Goal: Task Accomplishment & Management: Manage account settings

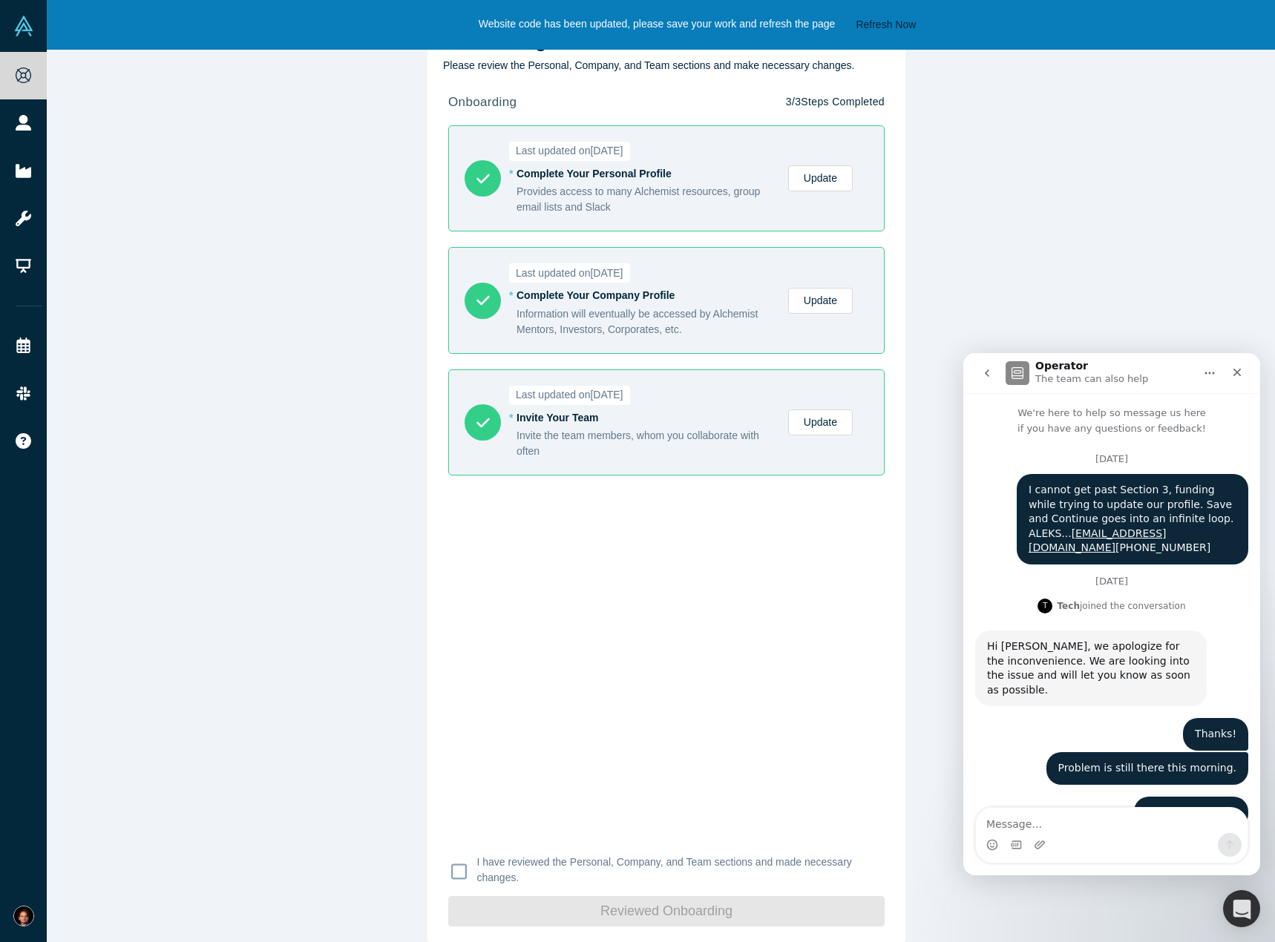
scroll to position [190, 0]
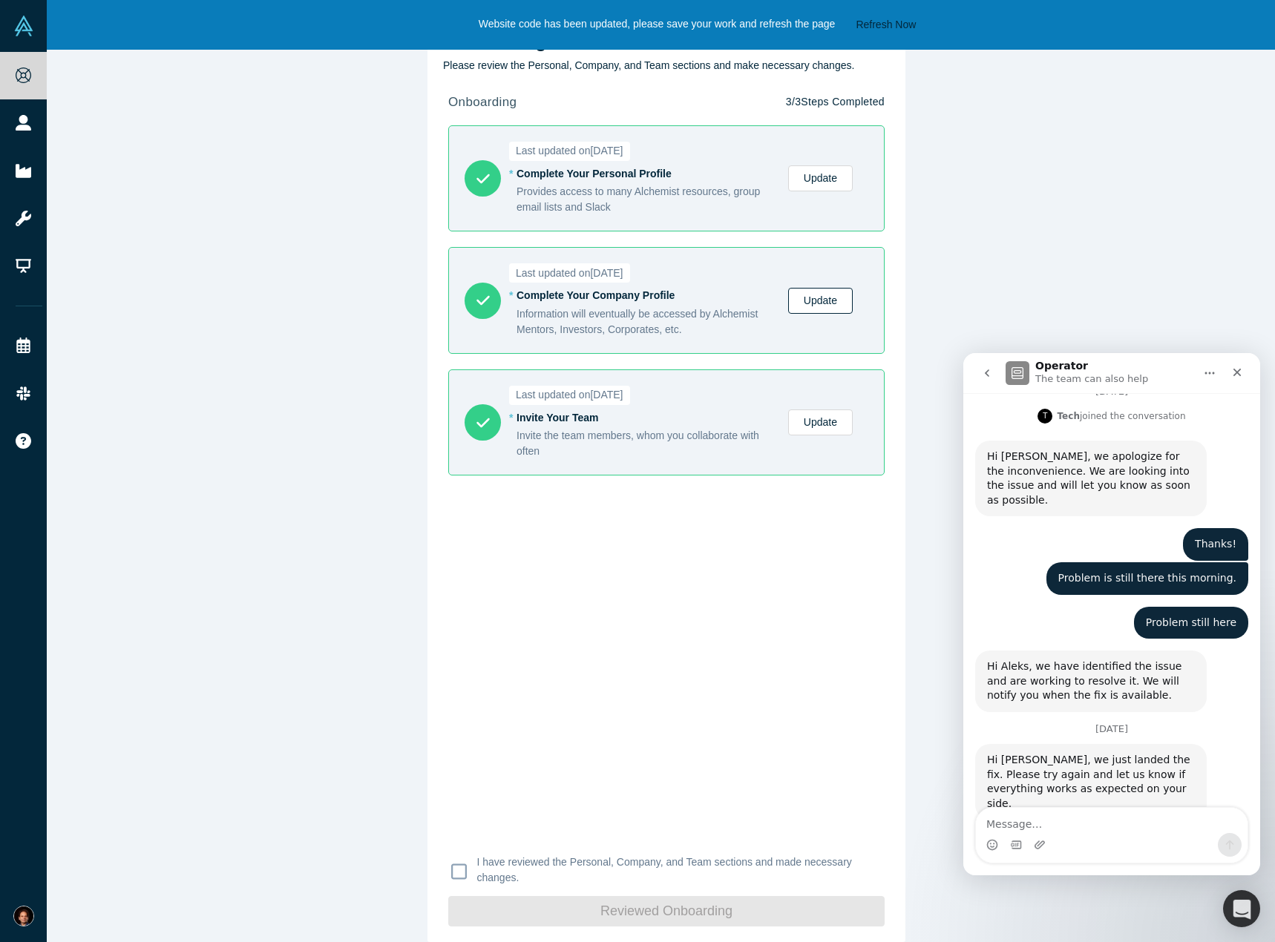
click at [827, 300] on link "Update" at bounding box center [820, 301] width 65 height 26
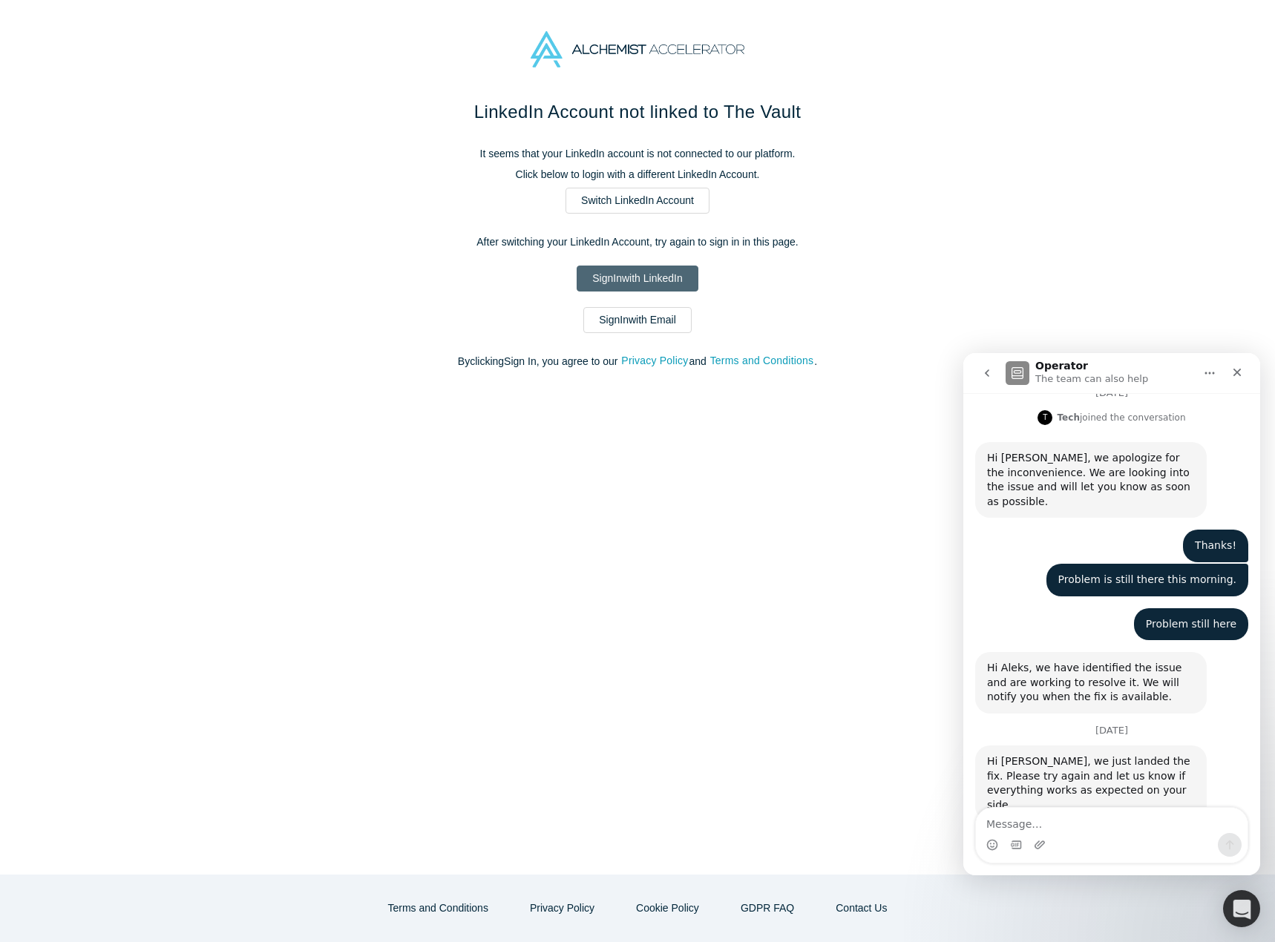
scroll to position [190, 0]
click at [639, 282] on link "Sign In with LinkedIn" at bounding box center [636, 279] width 121 height 26
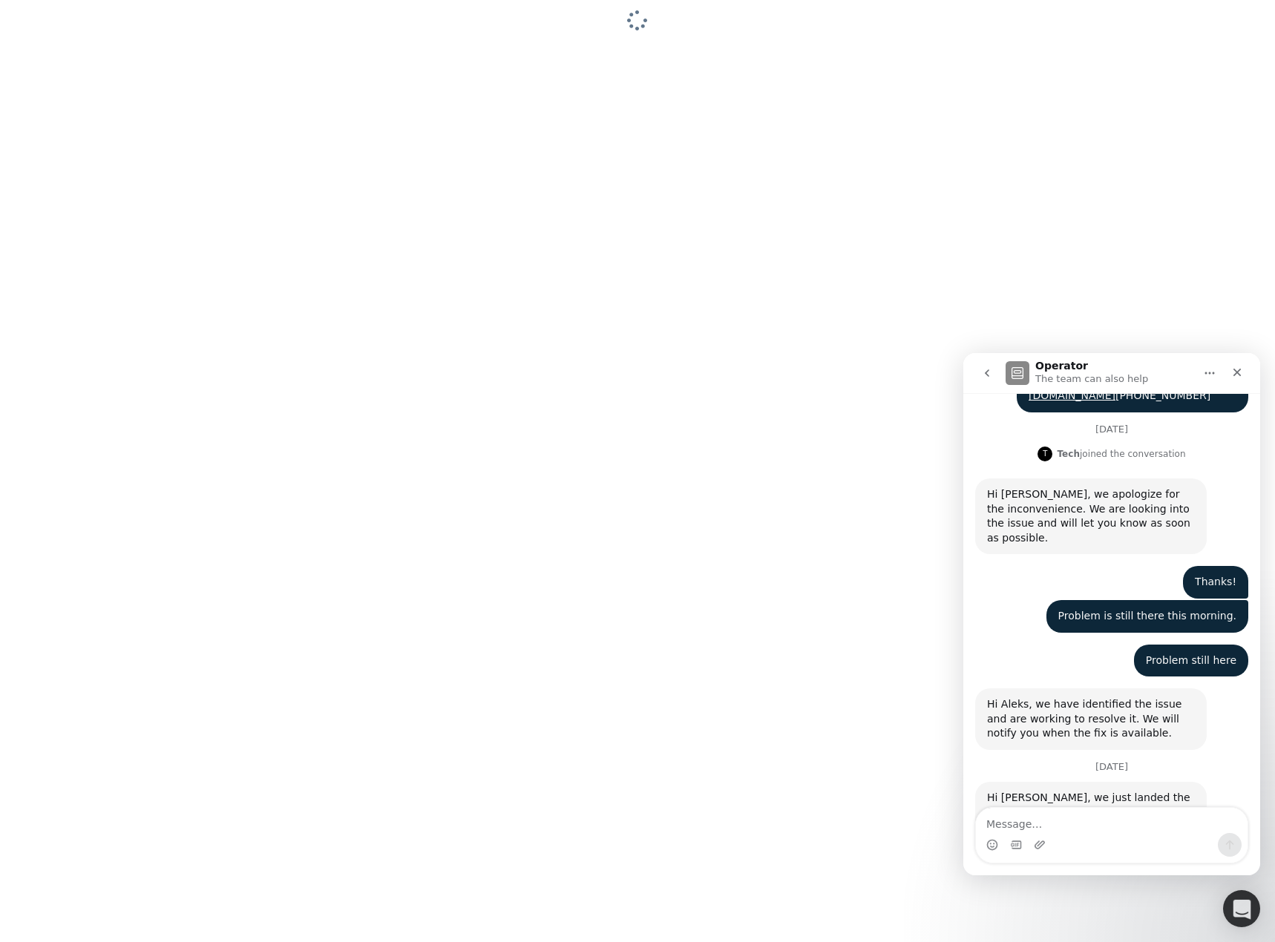
scroll to position [190, 0]
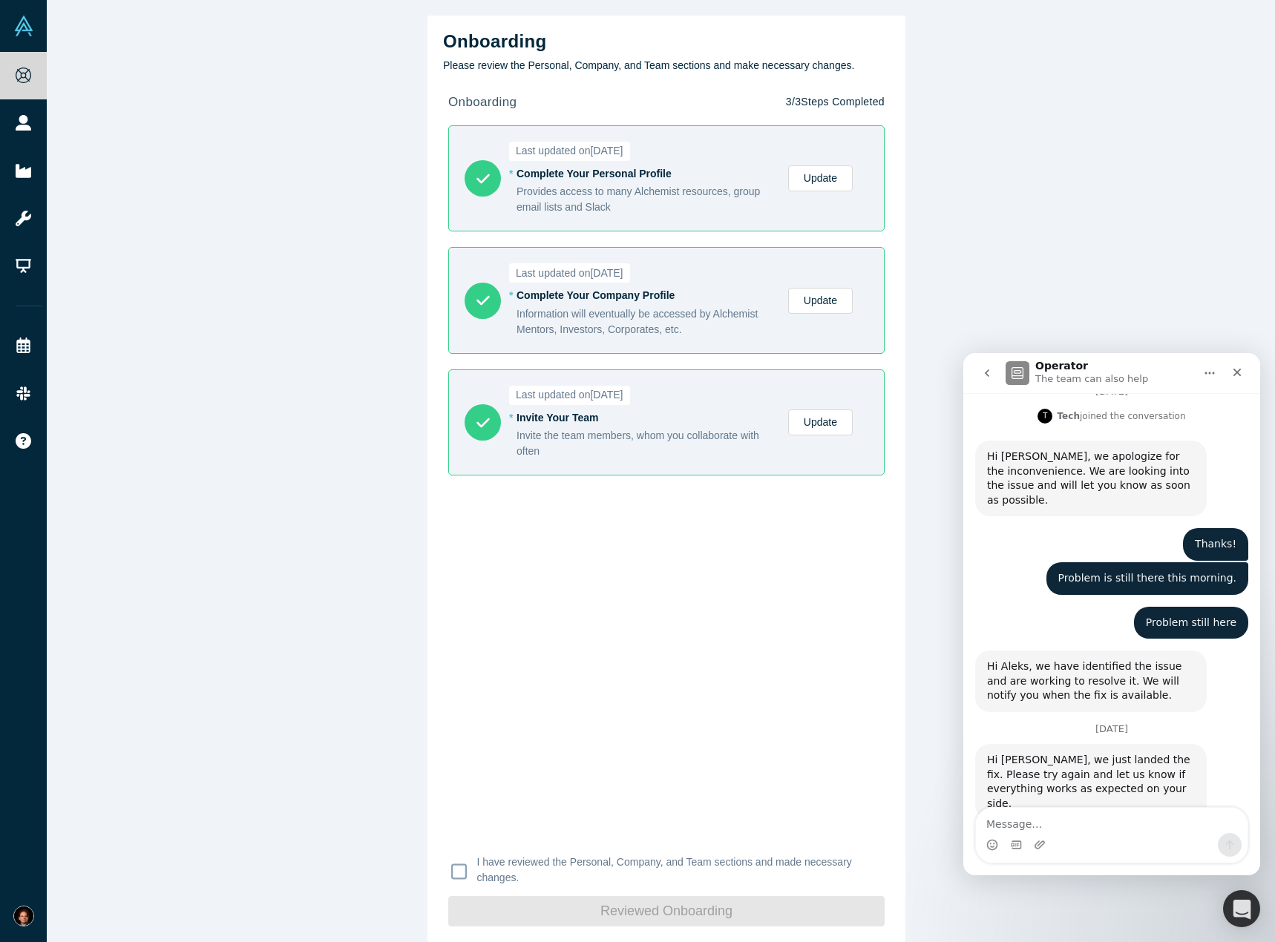
click at [820, 300] on link "Update" at bounding box center [820, 301] width 65 height 26
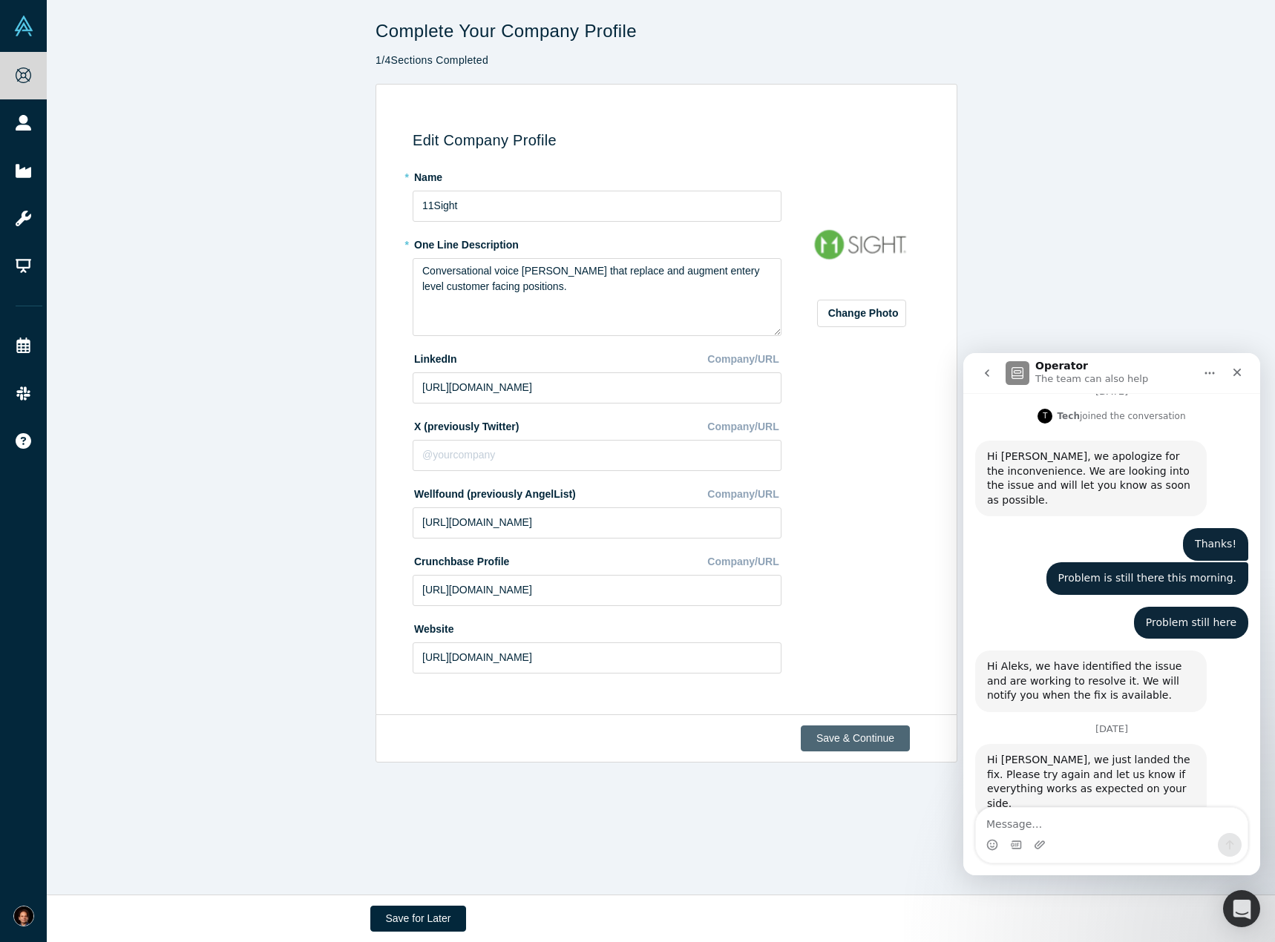
click at [850, 731] on button "Save & Continue" at bounding box center [854, 739] width 109 height 26
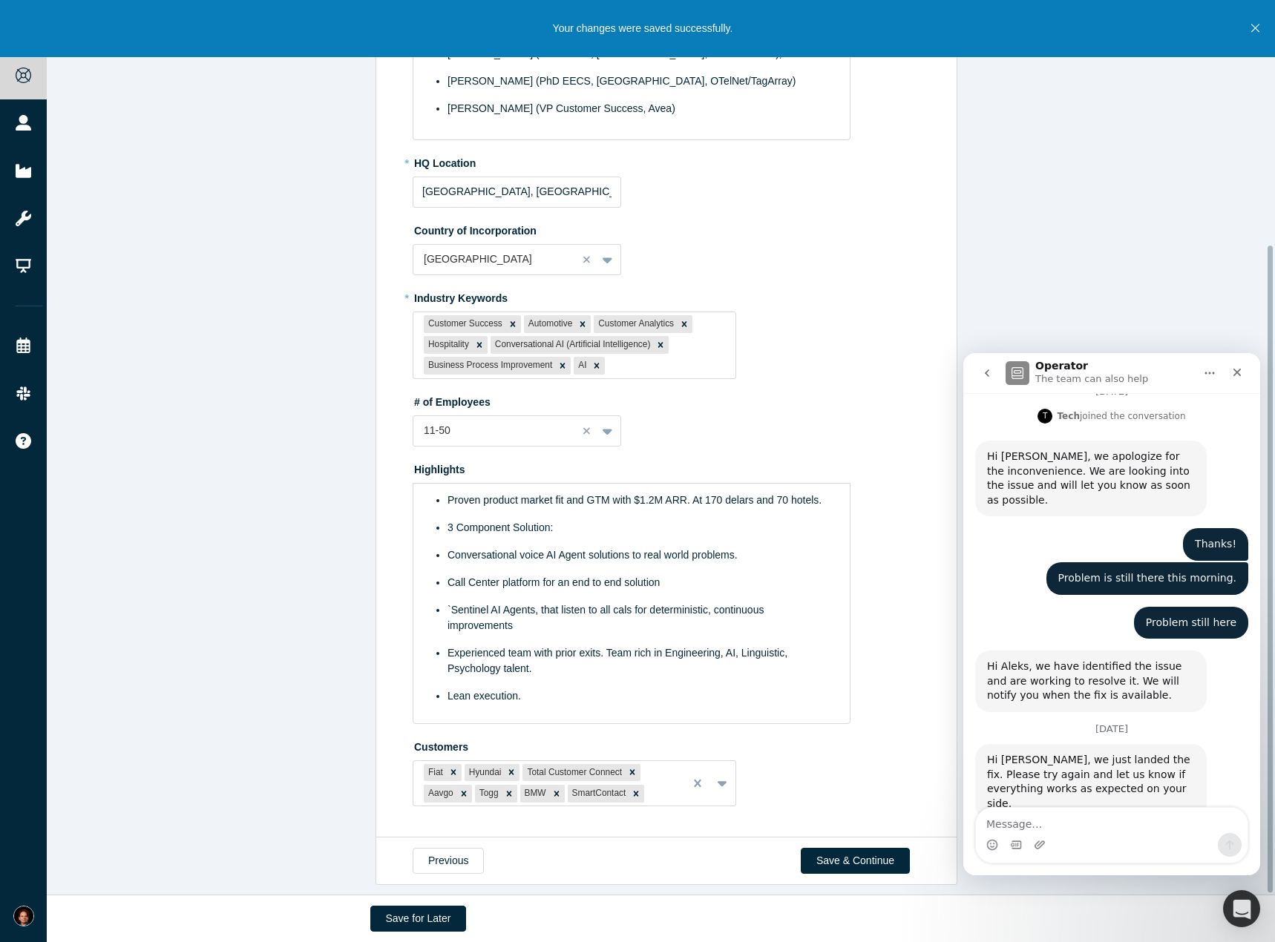
scroll to position [340, 0]
click at [849, 848] on button "Save & Continue" at bounding box center [854, 861] width 109 height 26
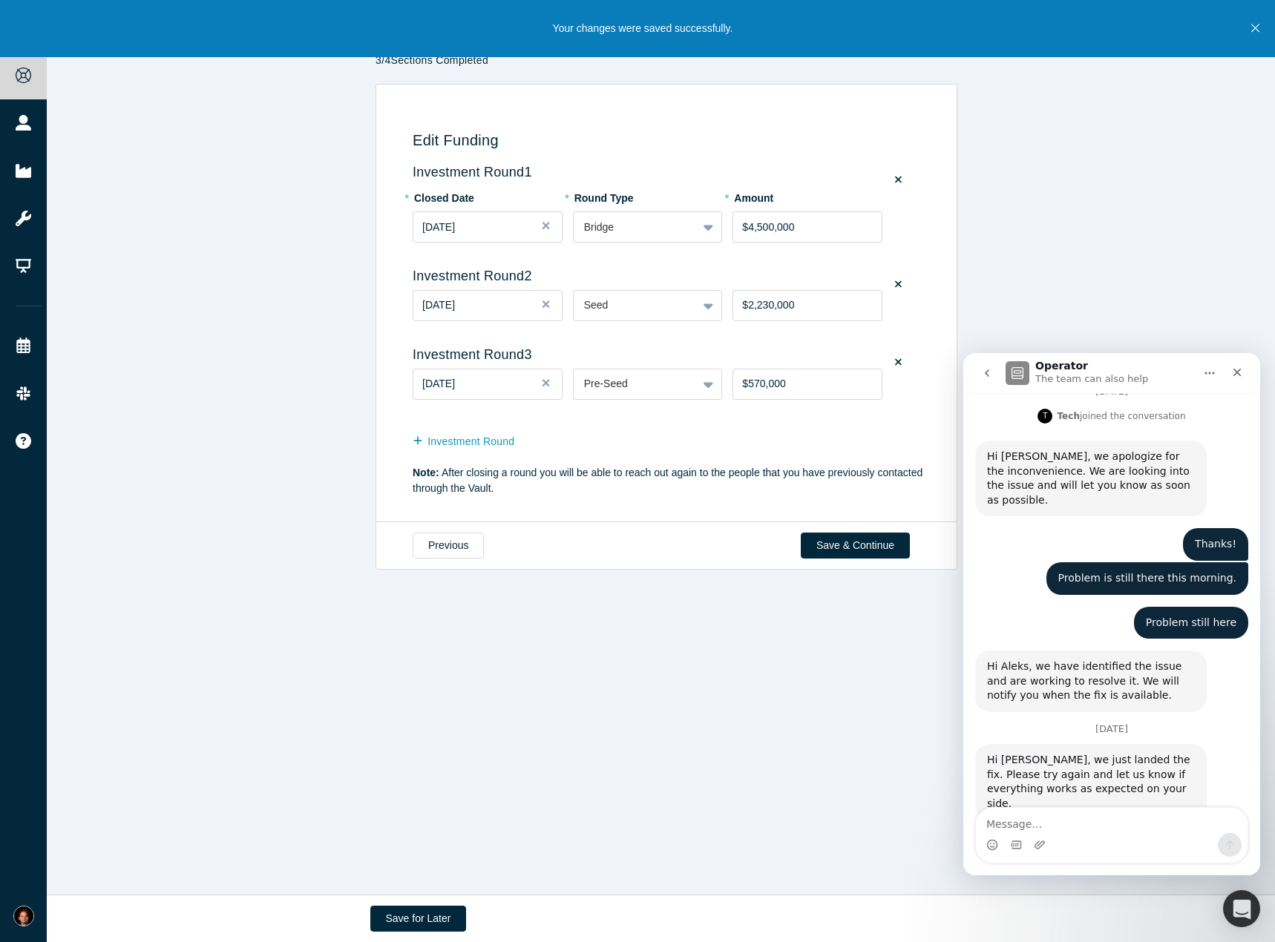
scroll to position [0, 0]
click at [835, 545] on button "Save & Continue" at bounding box center [854, 546] width 109 height 26
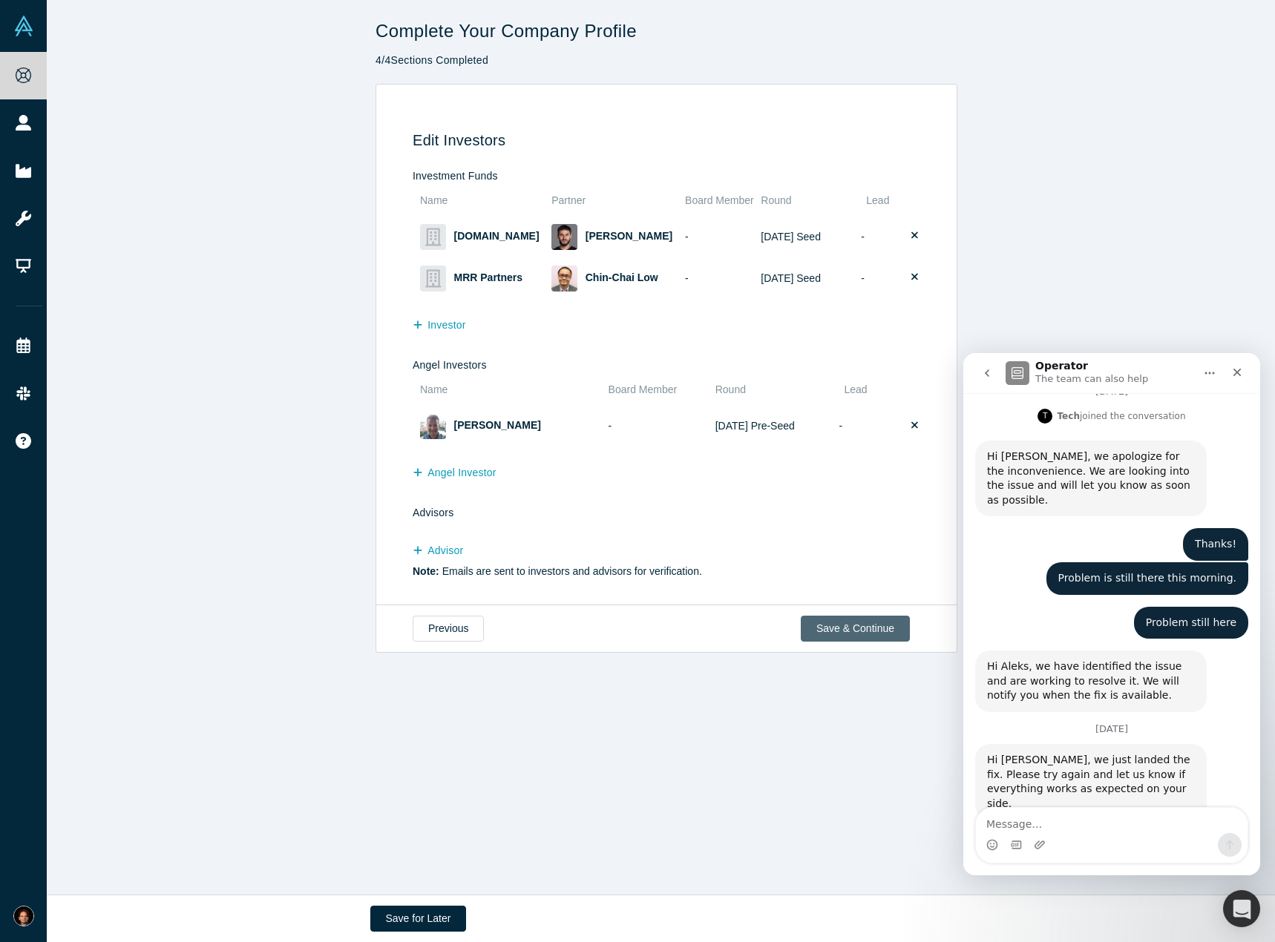
click at [849, 629] on button "Save & Continue" at bounding box center [854, 629] width 109 height 26
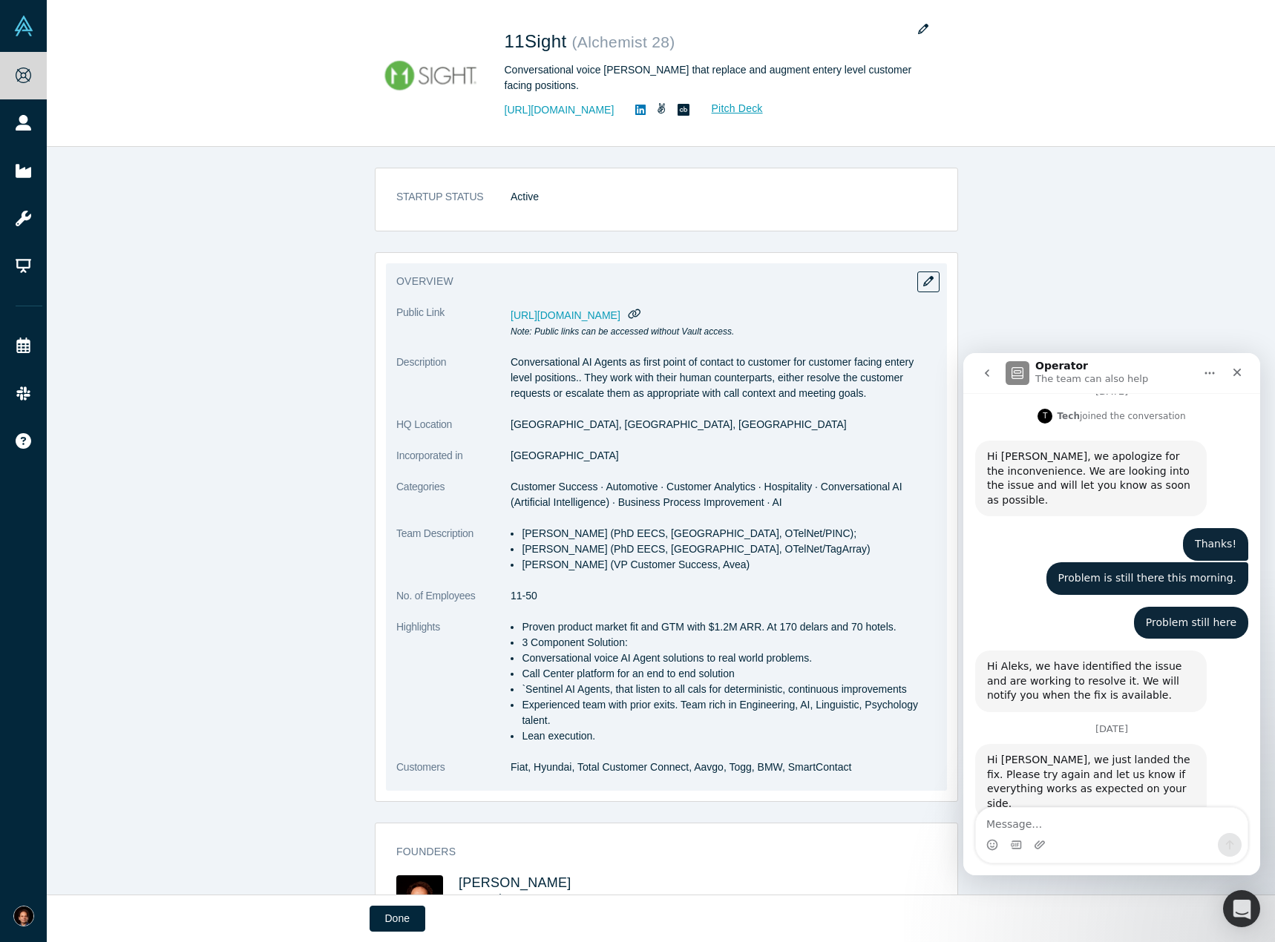
click at [594, 320] on span "[URL][DOMAIN_NAME]" at bounding box center [565, 315] width 110 height 12
click at [641, 312] on icon "button" at bounding box center [634, 313] width 14 height 11
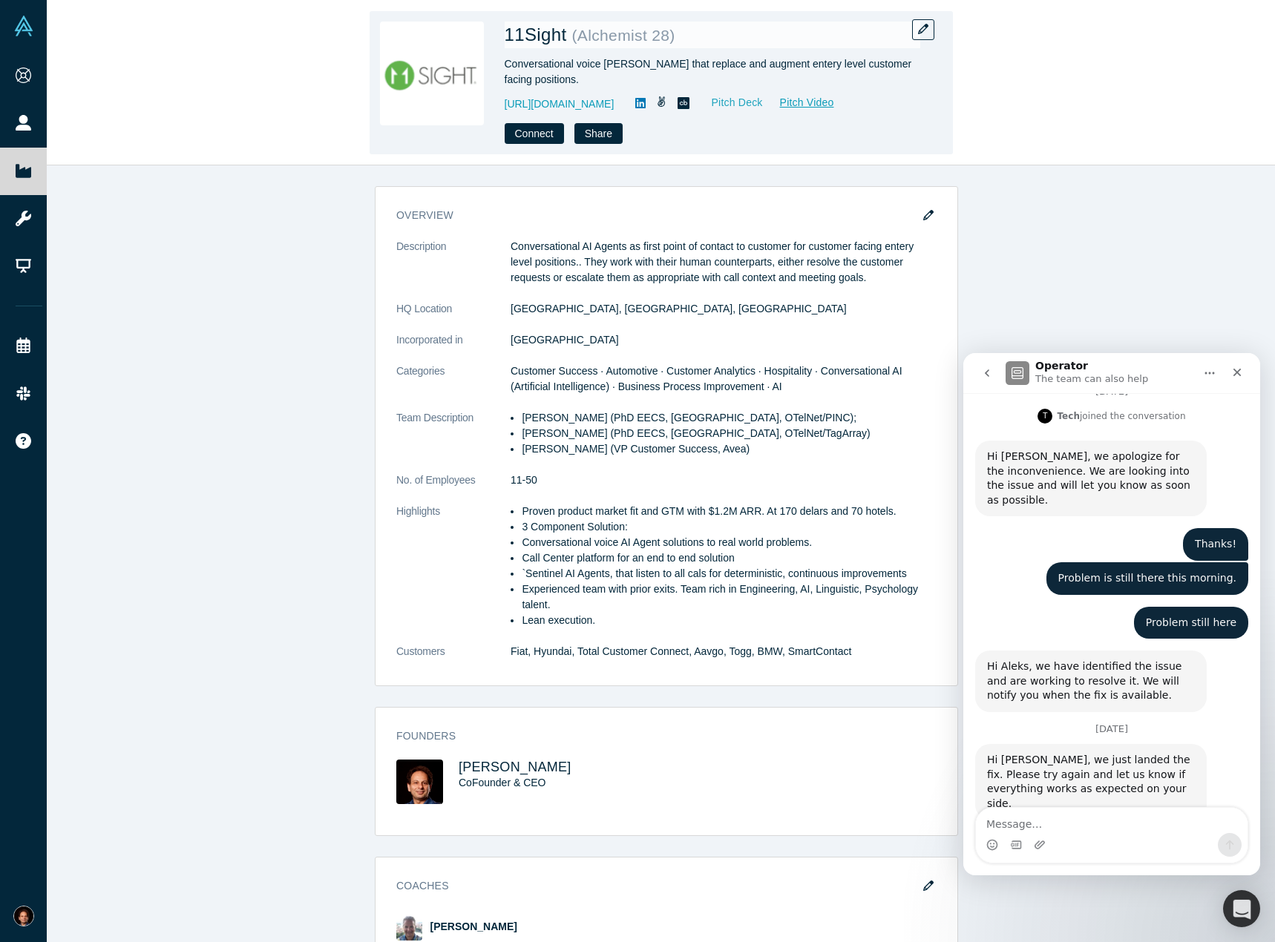
click at [706, 108] on link "Pitch Deck" at bounding box center [729, 102] width 68 height 17
click at [918, 36] on button "button" at bounding box center [923, 29] width 22 height 21
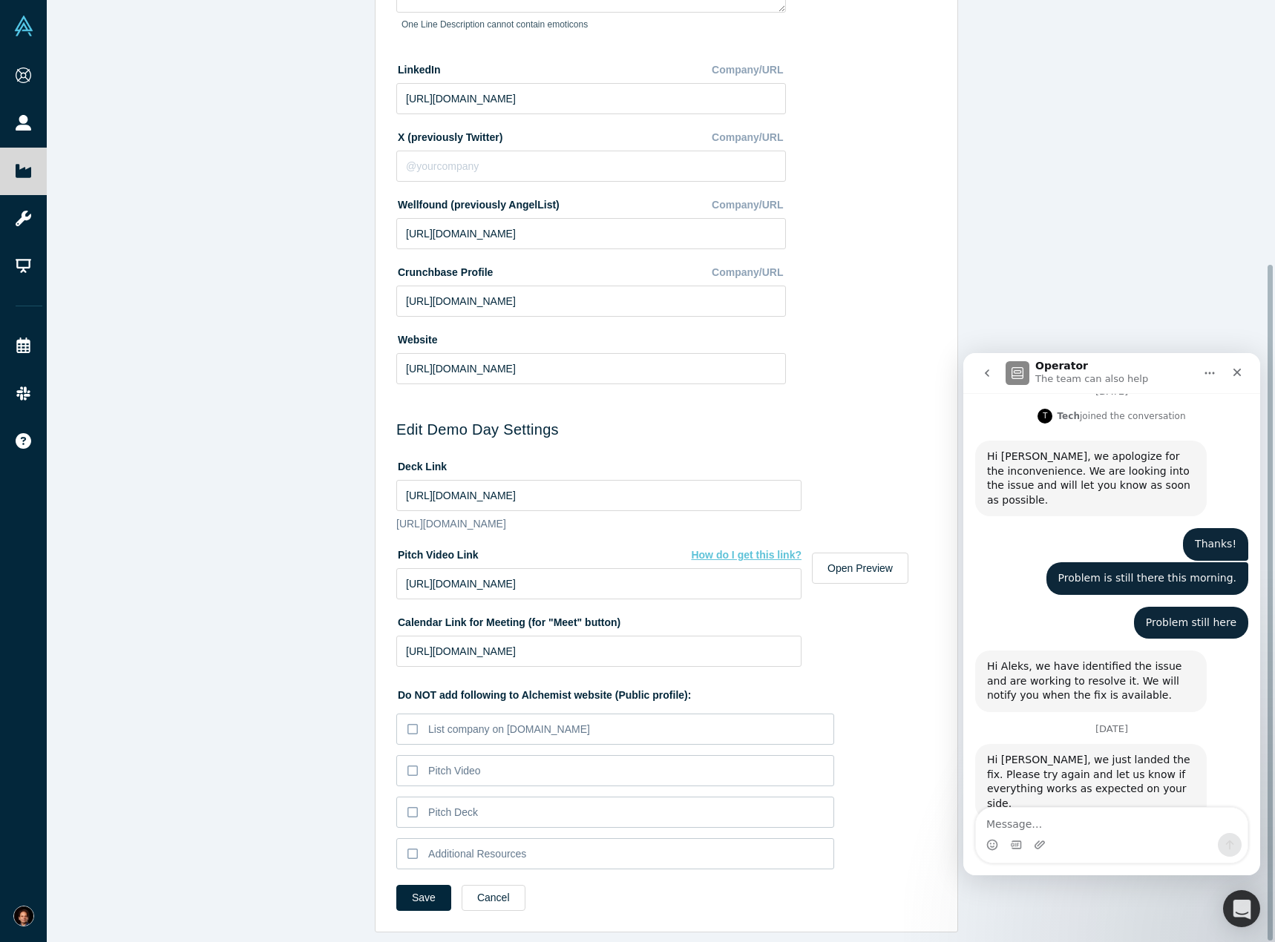
scroll to position [368, 0]
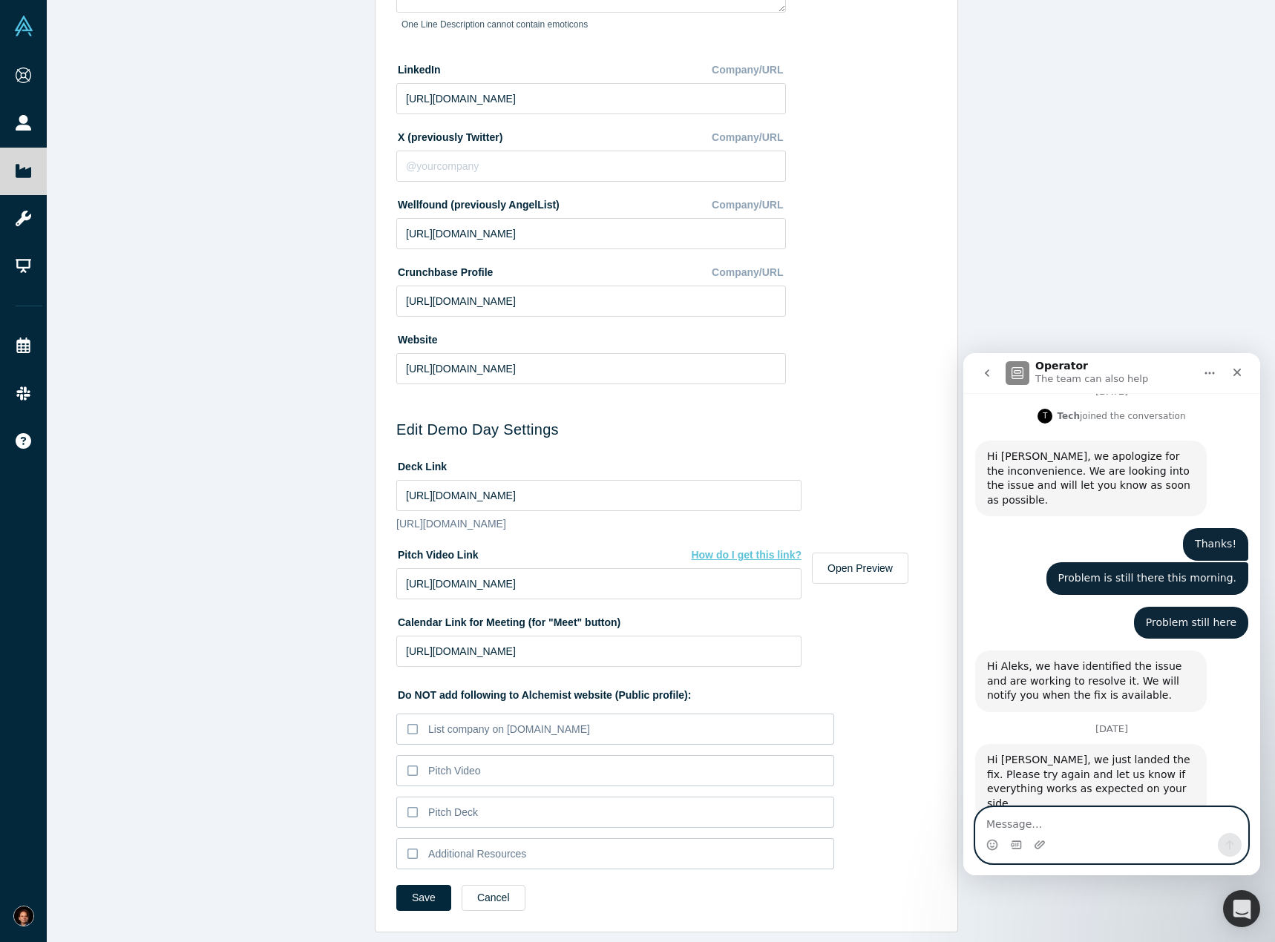
click at [1115, 821] on textarea "Message…" at bounding box center [1112, 820] width 272 height 25
type textarea "Yes, it is fixed, thank you!"
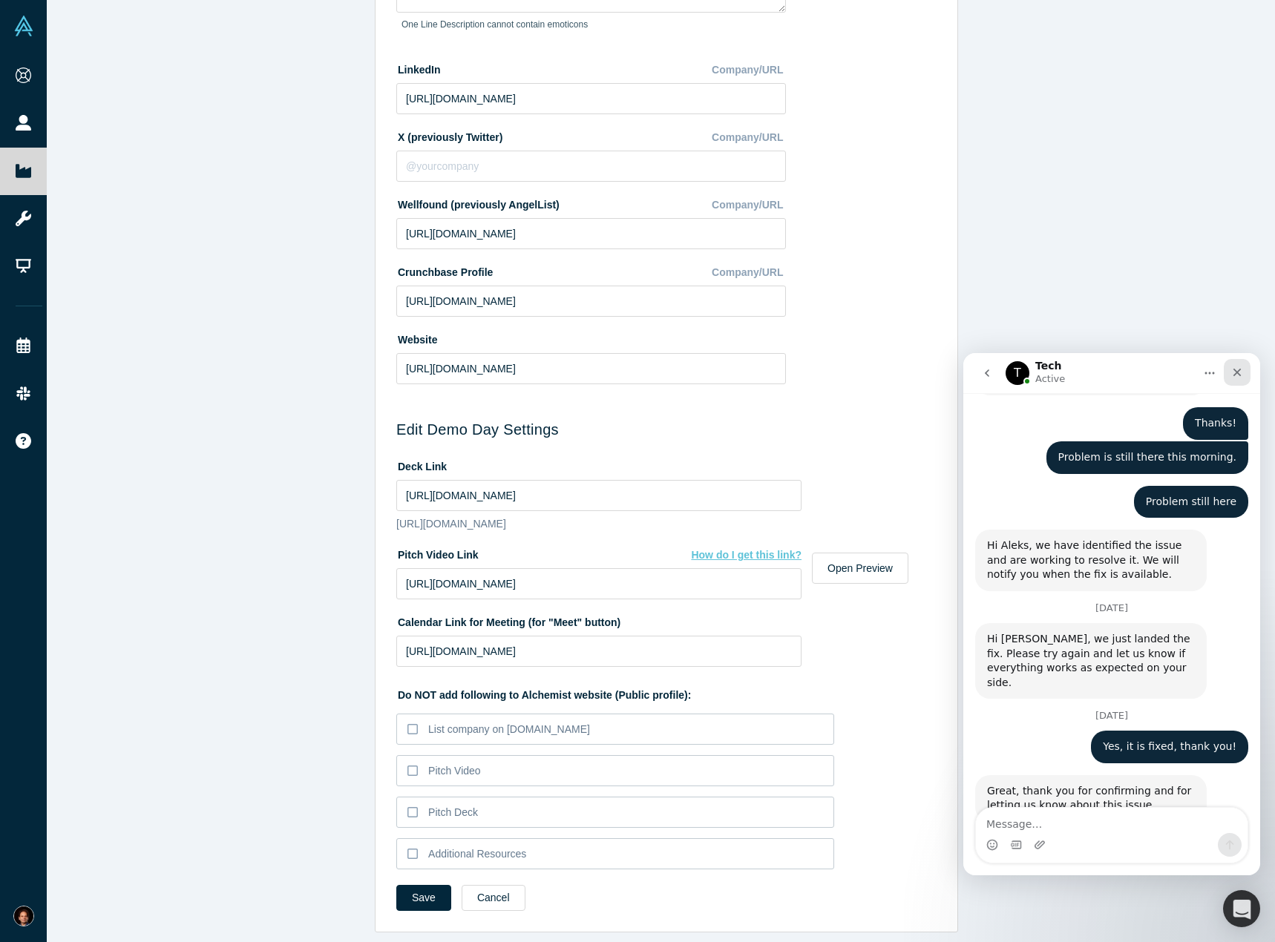
scroll to position [312, 0]
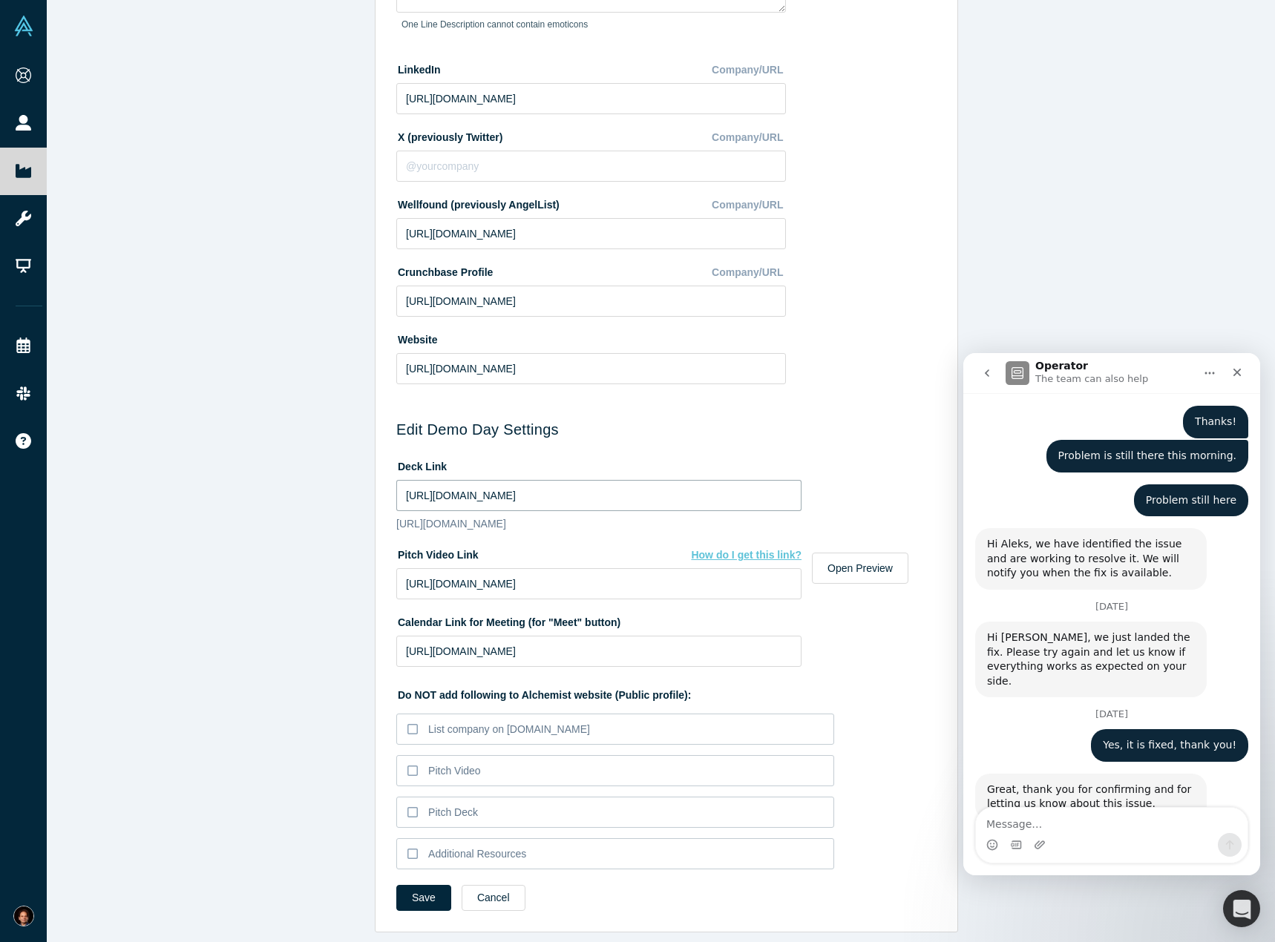
click at [539, 480] on input "https://drive.google.com/file/d/1Boc4BrBt_2L9X-sThmP2LFLtWjpze9Iv/view?usp=shar…" at bounding box center [598, 495] width 405 height 31
paste input "ADTQ92q2IHFlpwxJPkZca4-35ApTGoci"
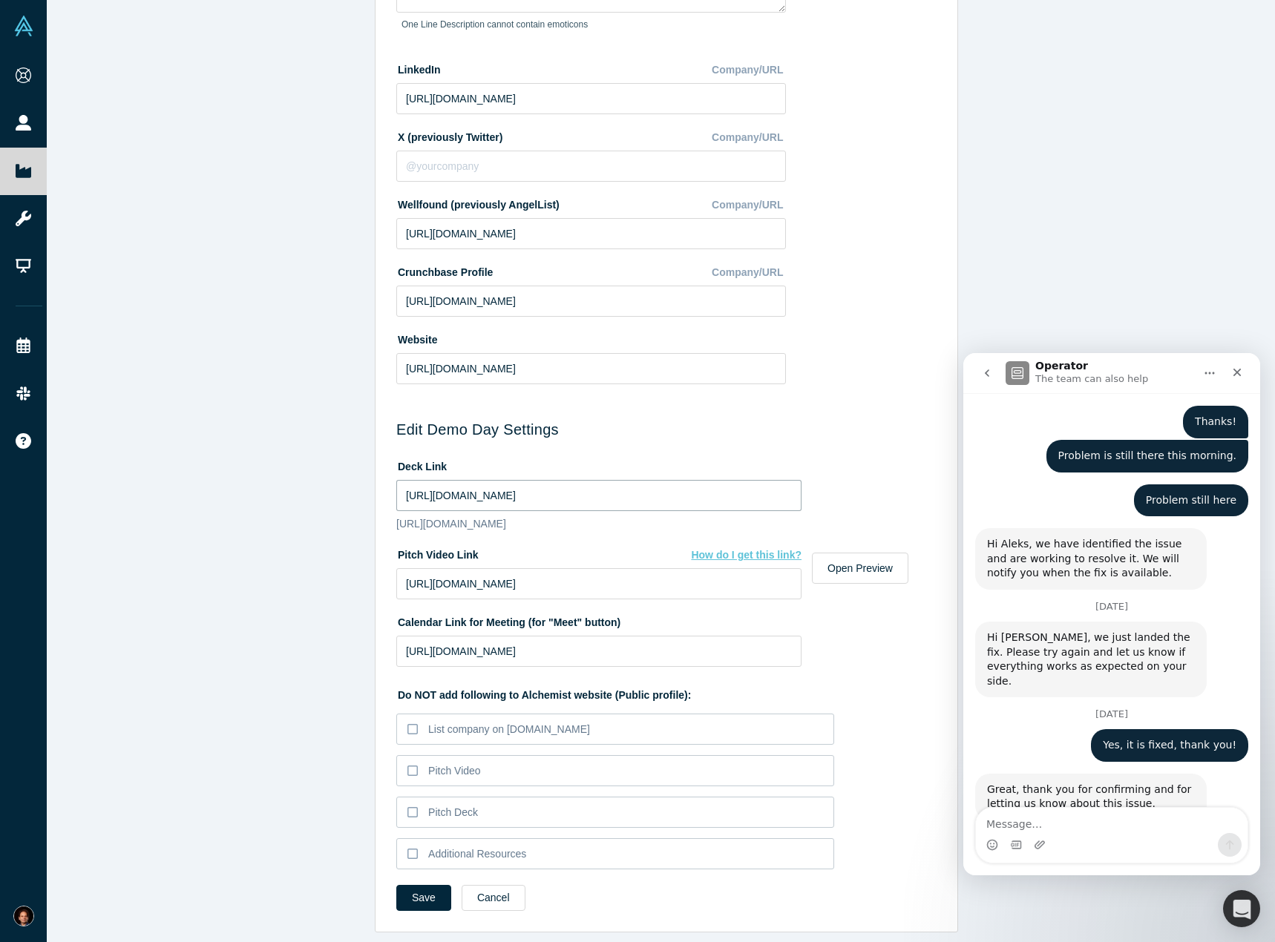
type input "https://drive.google.com/file/d/1ADTQ92q2IHFlpwxJPkZca4-35ApTGoci/view?usp=shar…"
click at [862, 474] on form "Edit Company Profile * Name 11Sight Name cannot contain emoticons Your current …" at bounding box center [666, 319] width 540 height 1205
click at [656, 480] on input "https://drive.google.com/file/d/1ADTQ92q2IHFlpwxJPkZca4-35ApTGoci/view?usp=shar…" at bounding box center [598, 495] width 405 height 31
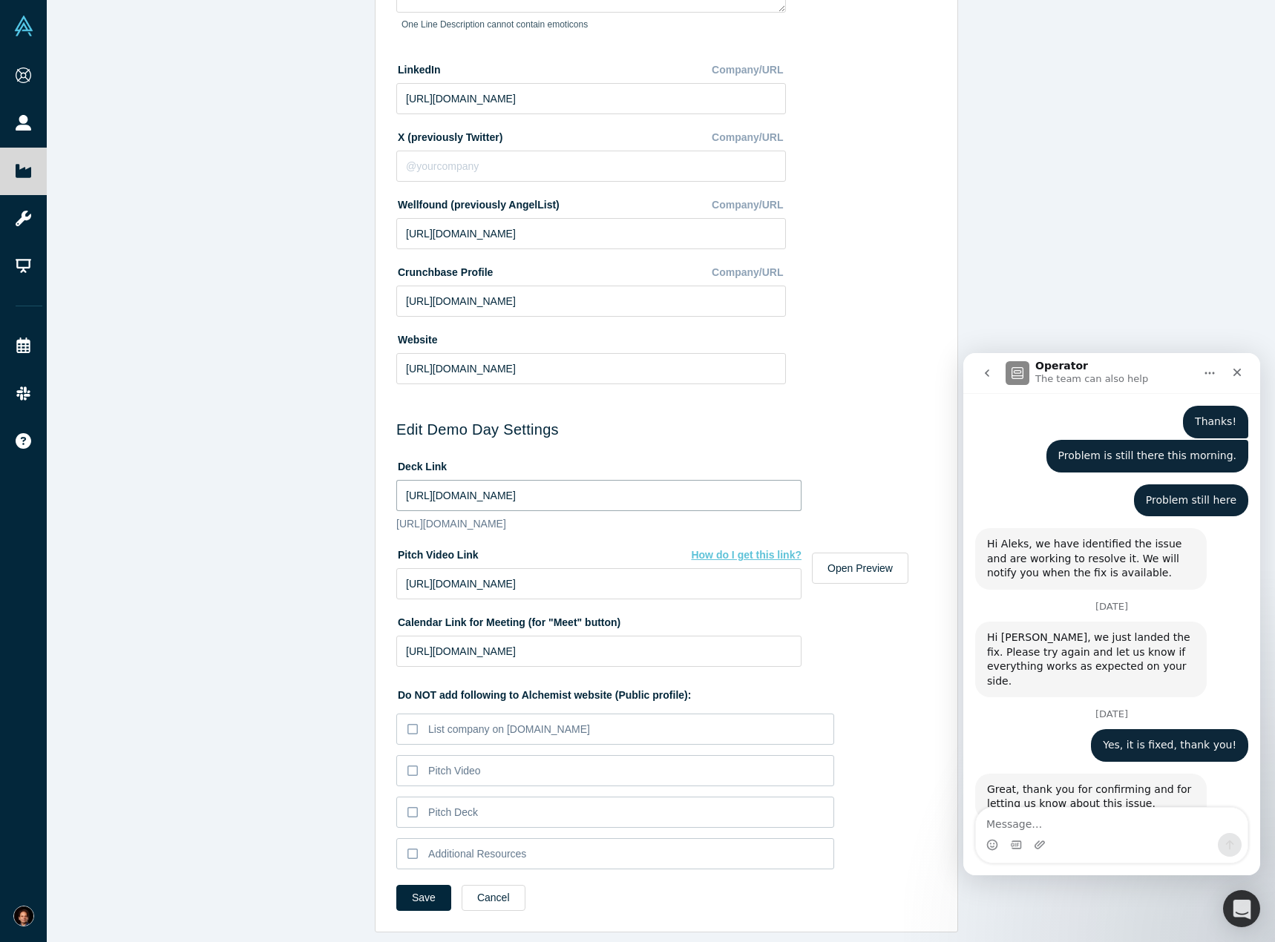
click at [656, 480] on input "https://drive.google.com/file/d/1ADTQ92q2IHFlpwxJPkZca4-35ApTGoci/view?usp=shar…" at bounding box center [598, 495] width 405 height 31
click at [145, 484] on div "Edit Company Profile * Name 11Sight Name cannot contain emoticons Your current …" at bounding box center [666, 476] width 1239 height 953
